Goal: Use online tool/utility: Utilize a website feature to perform a specific function

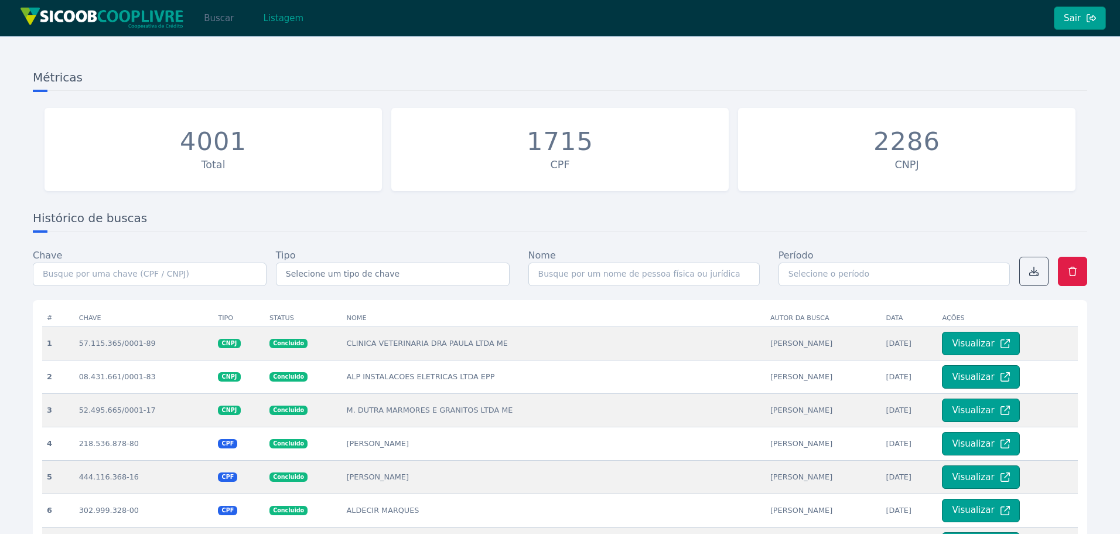
click at [226, 20] on button "Buscar" at bounding box center [219, 17] width 50 height 23
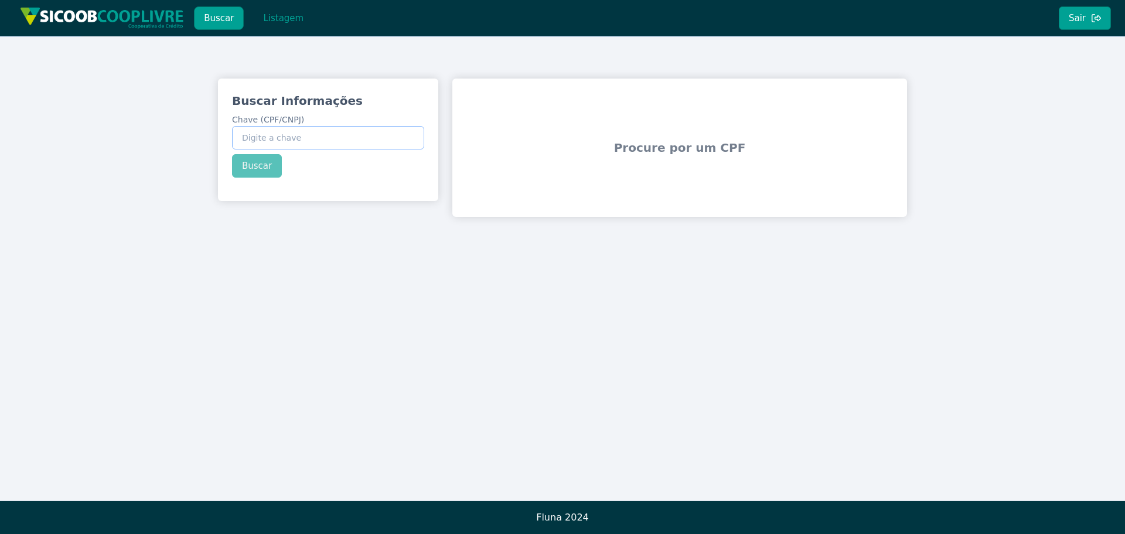
click at [312, 139] on input "Chave (CPF/CNPJ)" at bounding box center [328, 137] width 192 height 23
paste input "09.324.463/0001-83"
click at [262, 167] on div "Buscar Informações Chave (CPF/CNPJ) 09.324.463/0001-83 Buscar" at bounding box center [328, 135] width 220 height 113
click at [262, 167] on button "Buscar" at bounding box center [257, 165] width 50 height 23
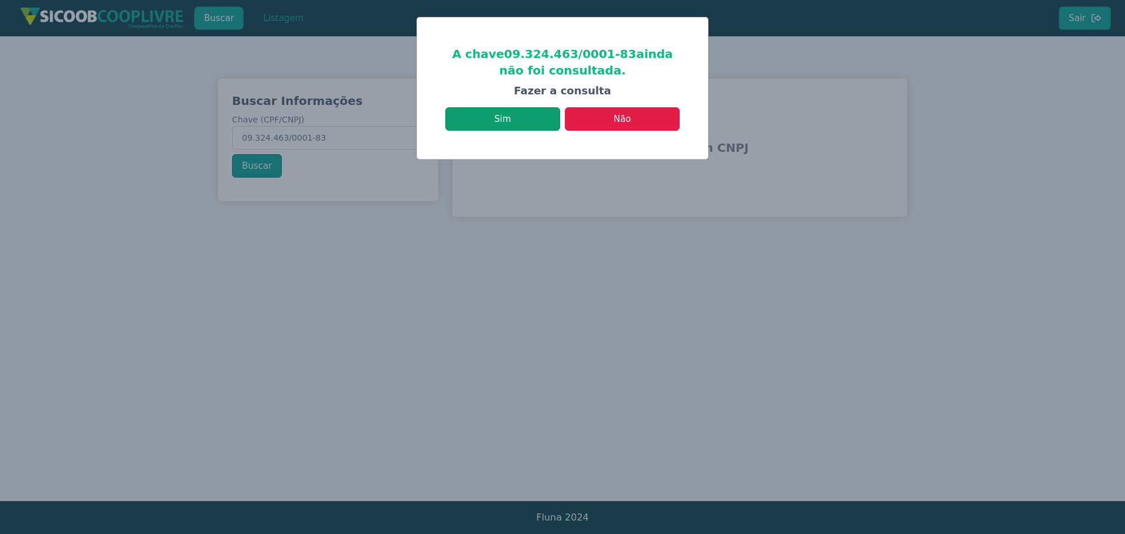
click at [517, 121] on button "Sim" at bounding box center [502, 118] width 115 height 23
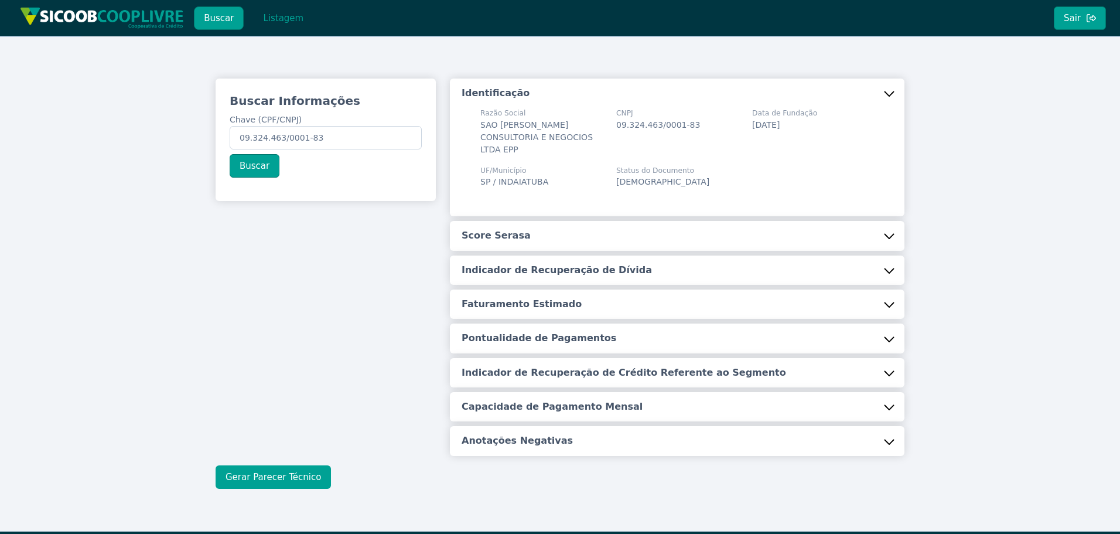
click at [291, 469] on button "Gerar Parecer Técnico" at bounding box center [273, 476] width 115 height 23
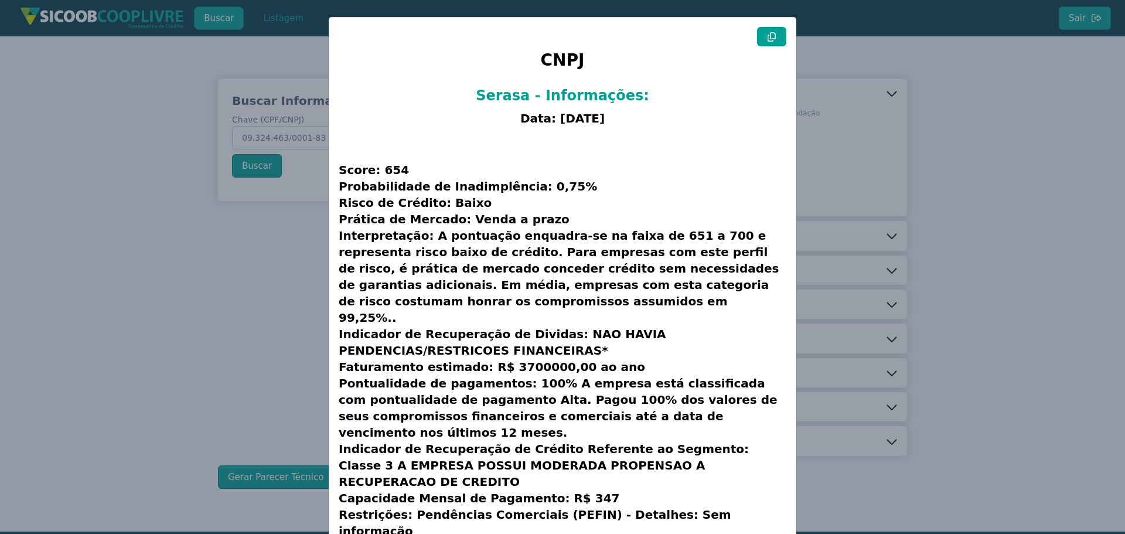
click at [775, 39] on button at bounding box center [771, 36] width 29 height 19
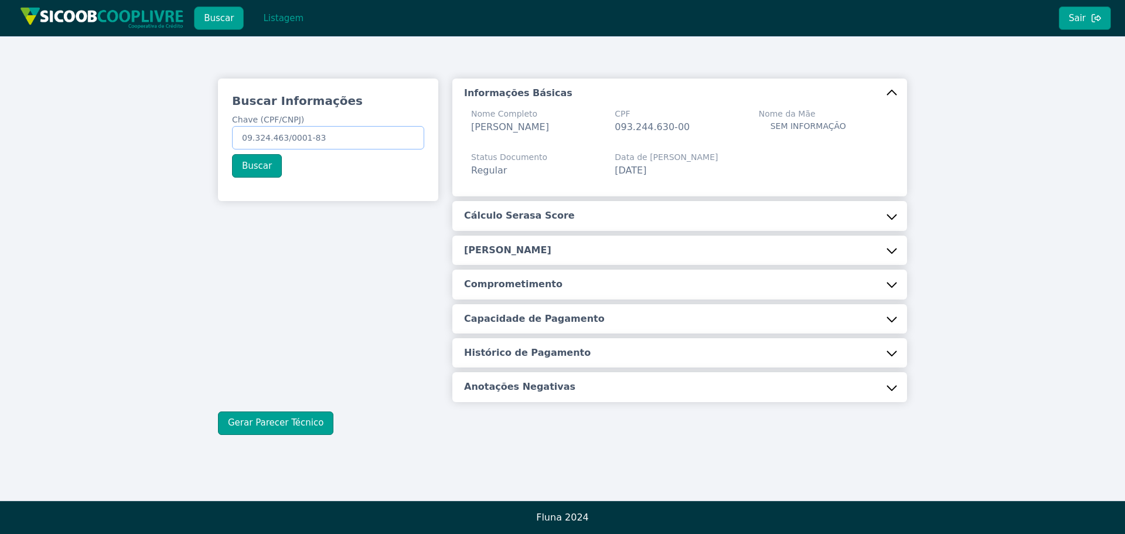
click at [325, 141] on input "09.324.463/0001-83" at bounding box center [328, 137] width 192 height 23
paste input "306.196.838-56"
type input "306.196.838-56"
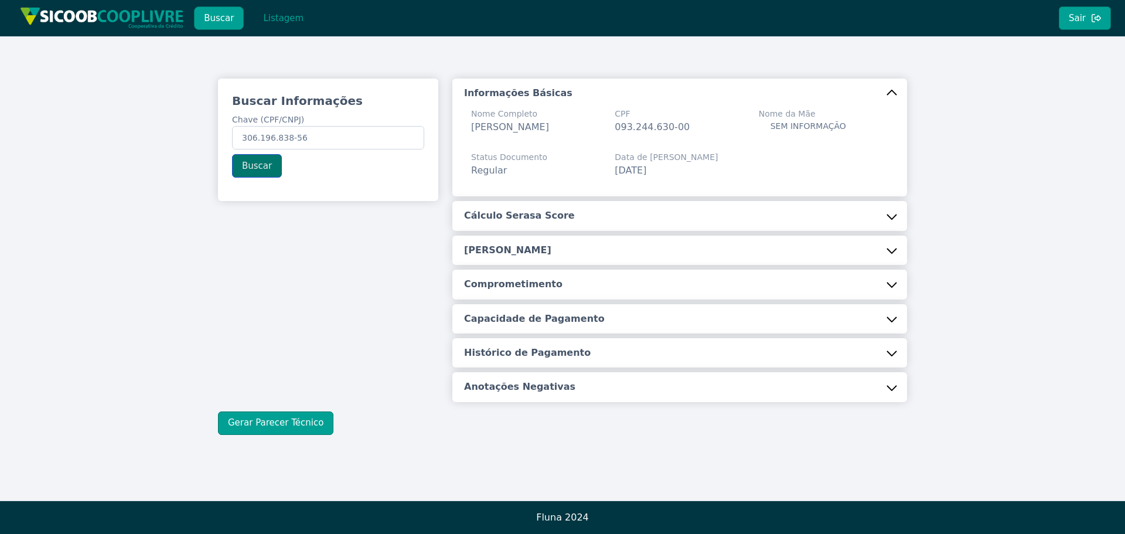
click at [255, 163] on button "Buscar" at bounding box center [257, 165] width 50 height 23
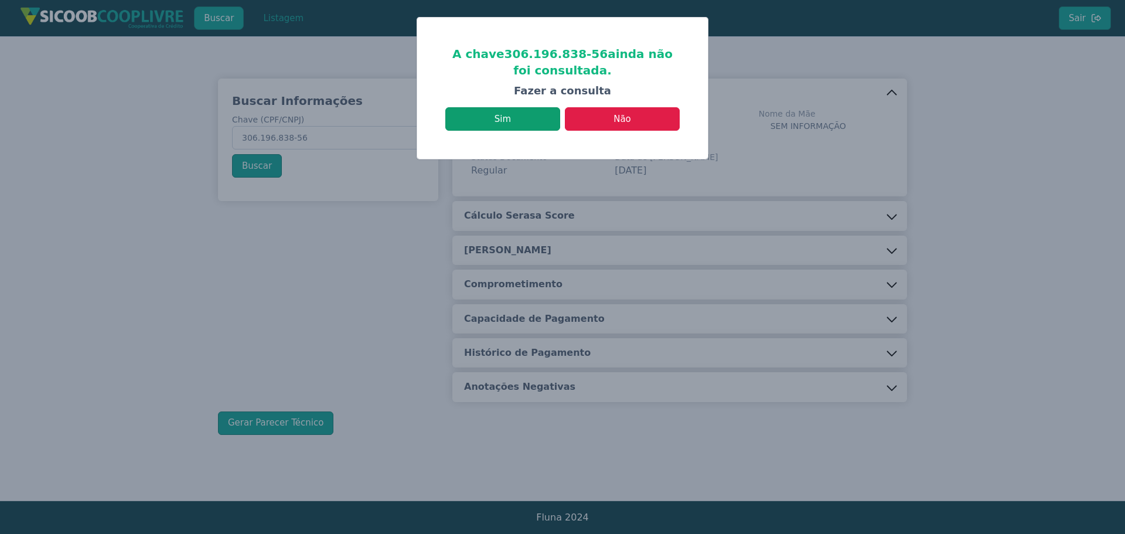
click at [509, 117] on button "Sim" at bounding box center [502, 118] width 115 height 23
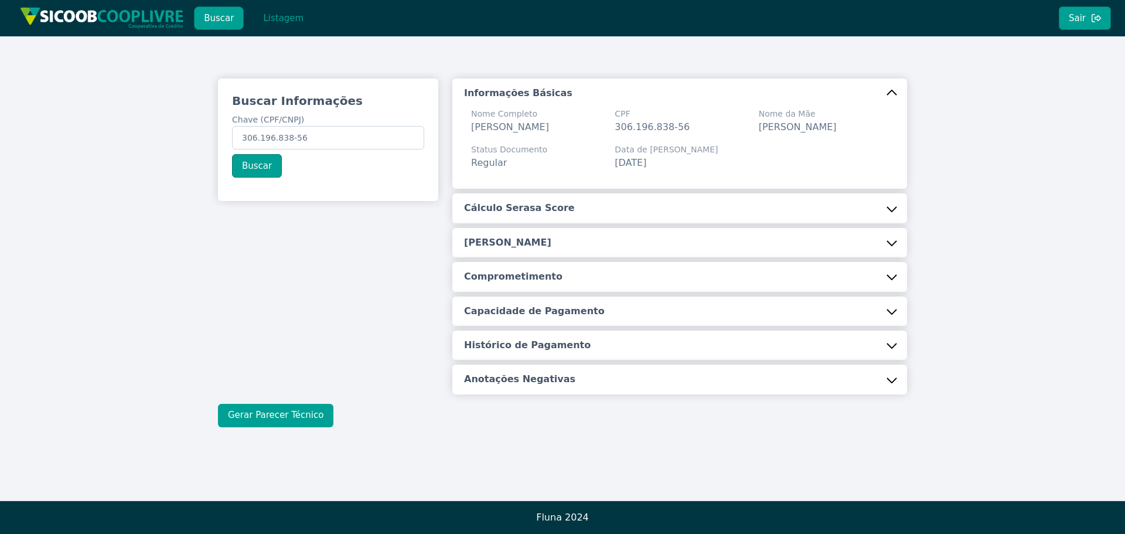
click at [289, 425] on button "Gerar Parecer Técnico" at bounding box center [275, 415] width 115 height 23
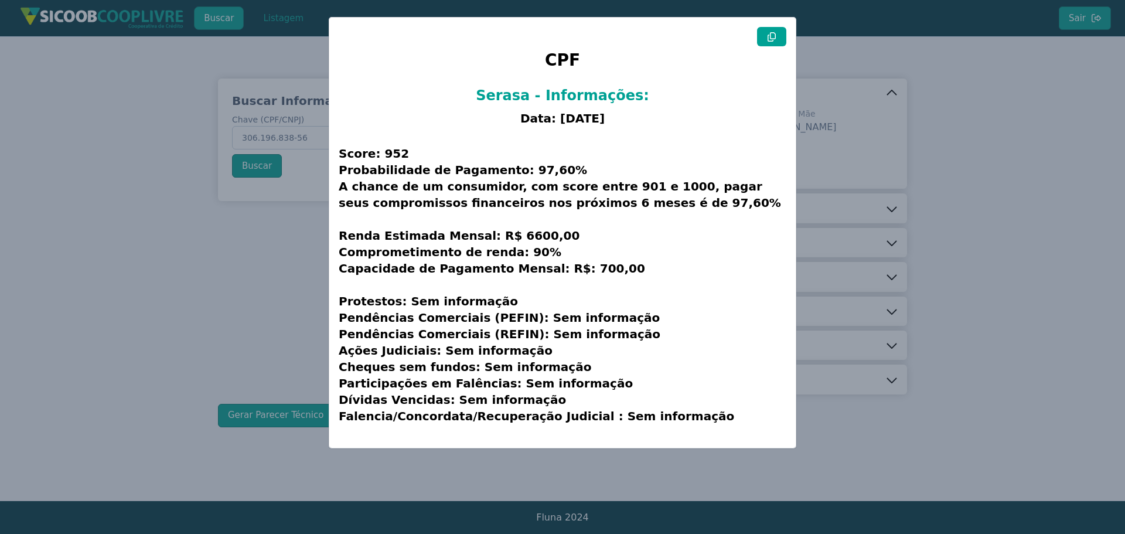
click at [773, 31] on button at bounding box center [771, 36] width 29 height 19
